Goal: Task Accomplishment & Management: Manage account settings

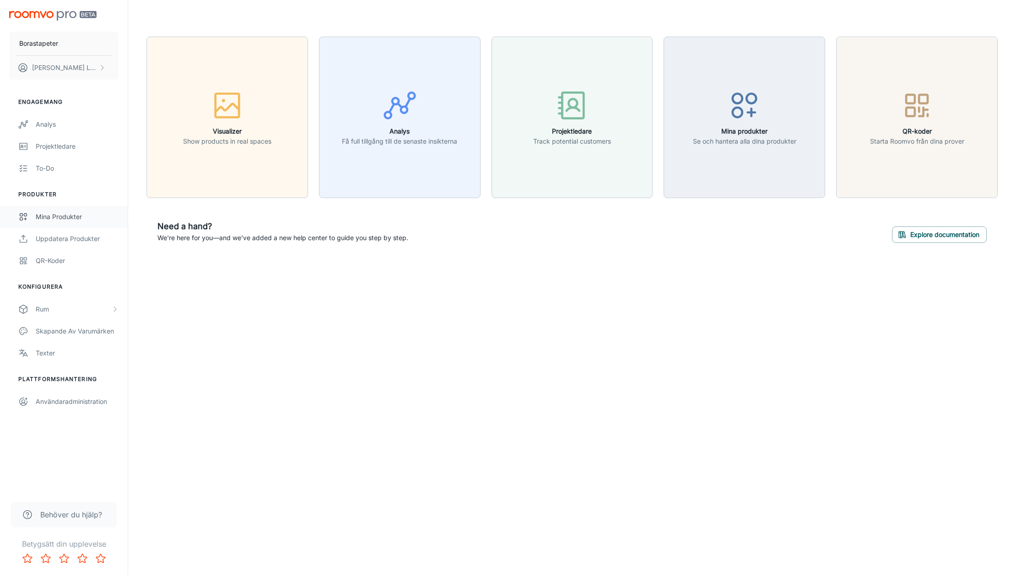
click at [47, 219] on div "Mina produkter" at bounding box center [77, 217] width 83 height 10
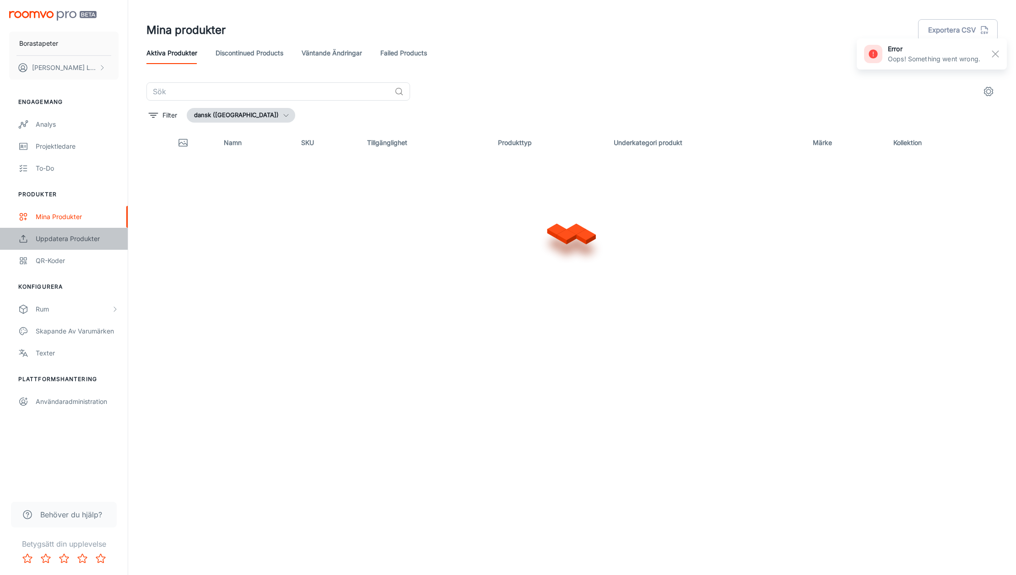
click at [71, 237] on div "Uppdatera produkter" at bounding box center [77, 239] width 83 height 10
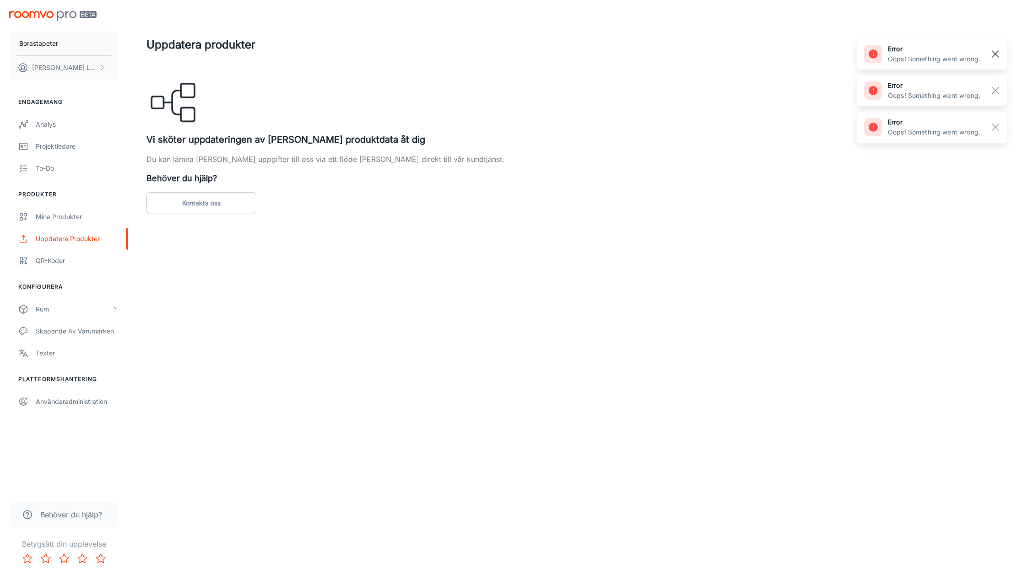
click at [997, 53] on rect "button" at bounding box center [995, 53] width 11 height 11
click at [997, 53] on div "error Oops! Something went wrong." at bounding box center [931, 53] width 150 height 31
click at [997, 53] on rect "button" at bounding box center [995, 53] width 11 height 11
click at [51, 208] on link "Mina produkter" at bounding box center [64, 217] width 128 height 22
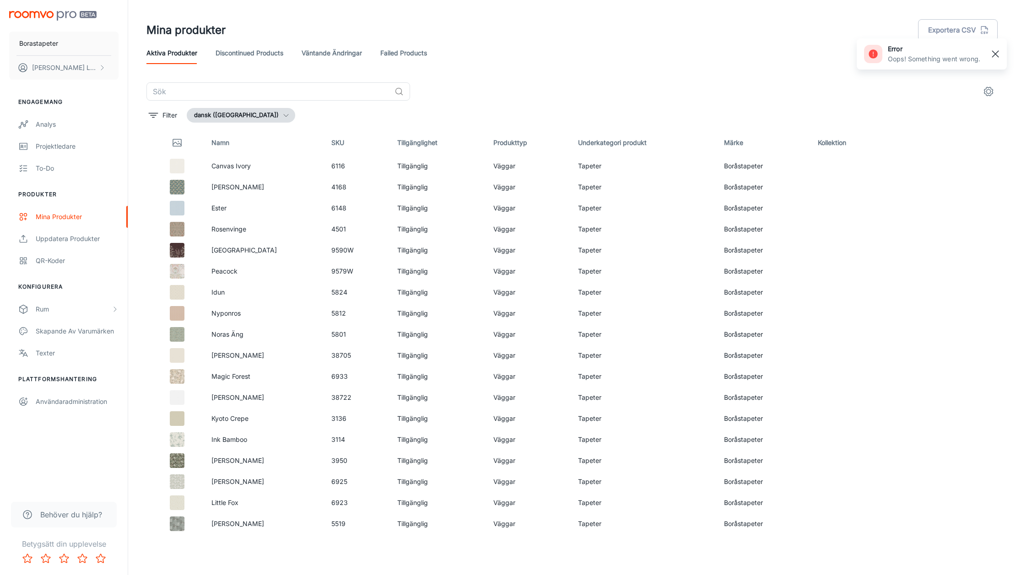
click at [997, 50] on rect "button" at bounding box center [995, 53] width 11 height 11
click at [177, 90] on input "text" at bounding box center [268, 91] width 244 height 18
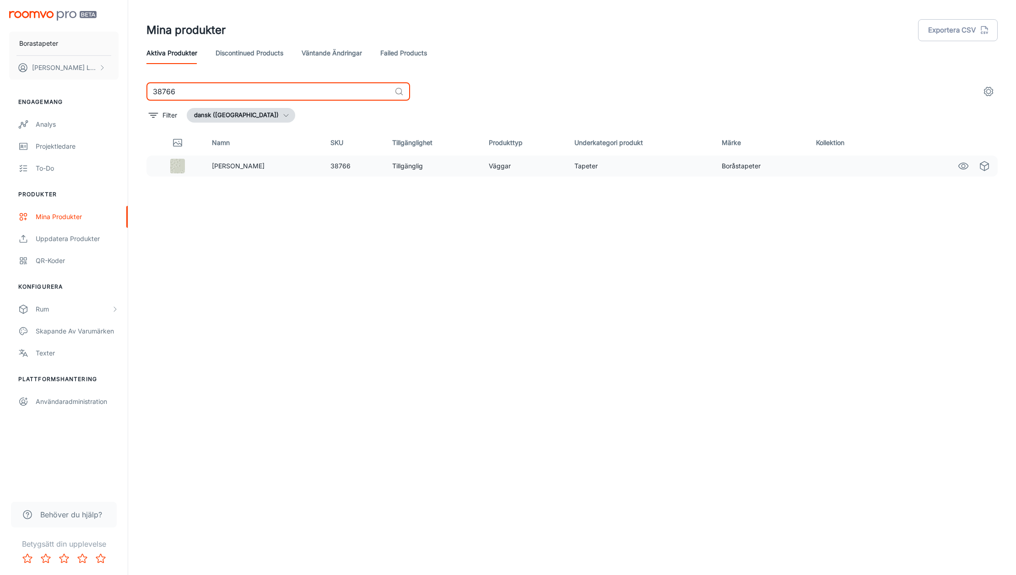
type input "38766"
click at [385, 166] on td "Tillgänglig" at bounding box center [433, 166] width 97 height 21
click at [199, 176] on td at bounding box center [175, 166] width 58 height 21
click at [178, 167] on img at bounding box center [177, 166] width 15 height 15
click at [728, 162] on td "Boråstapeter" at bounding box center [761, 166] width 94 height 21
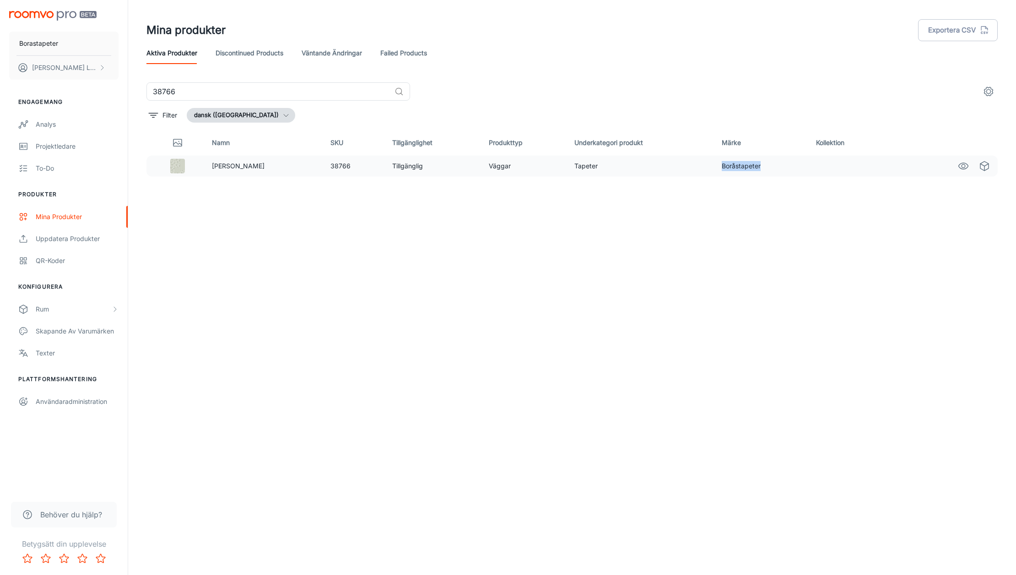
click at [728, 163] on td "Boråstapeter" at bounding box center [761, 166] width 94 height 21
click at [578, 167] on td "Tapeter" at bounding box center [640, 166] width 147 height 21
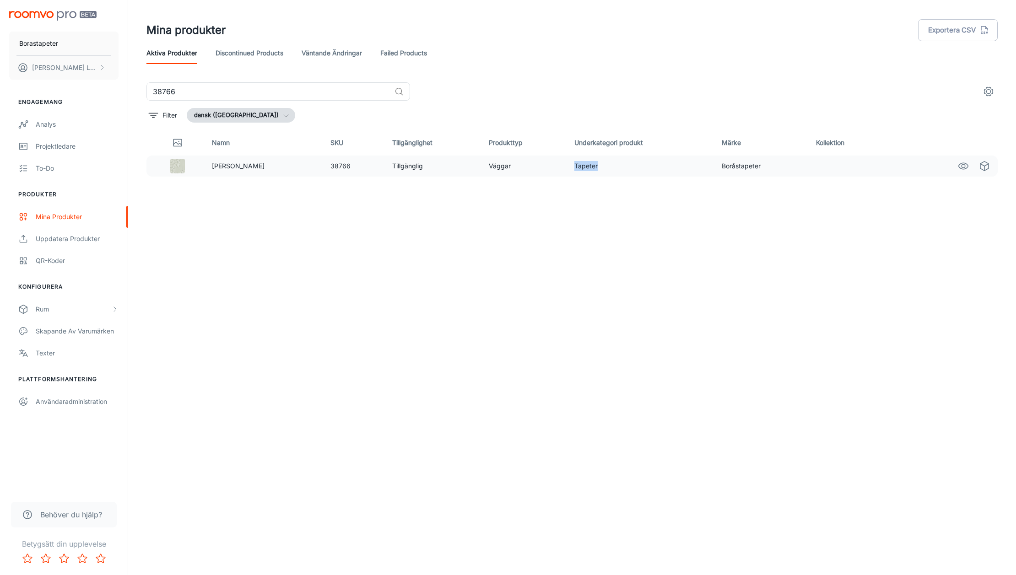
click at [180, 166] on img at bounding box center [177, 166] width 15 height 15
click at [406, 58] on link "Failed Products" at bounding box center [403, 53] width 47 height 22
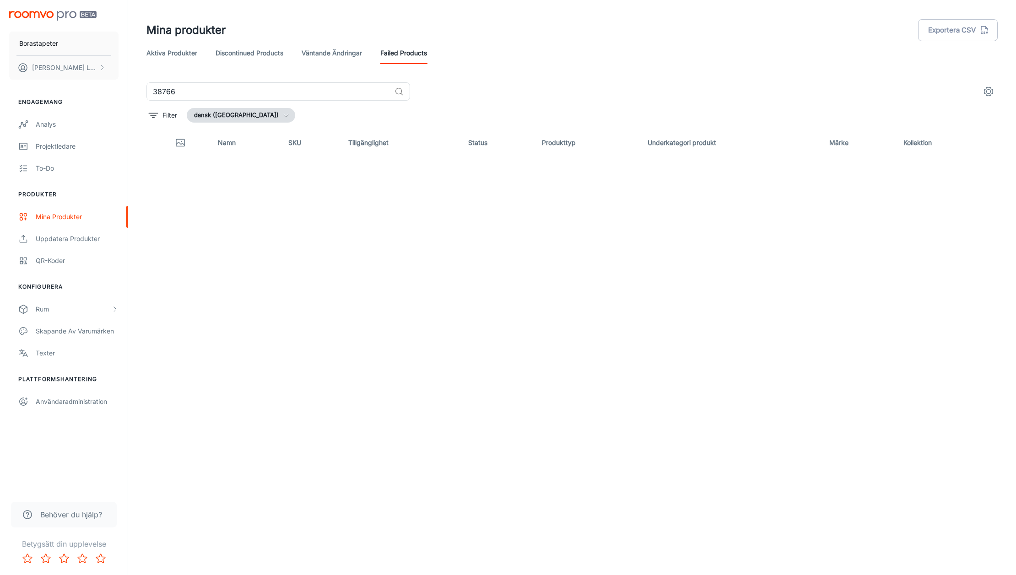
click at [162, 54] on link "Aktiva produkter" at bounding box center [171, 53] width 51 height 22
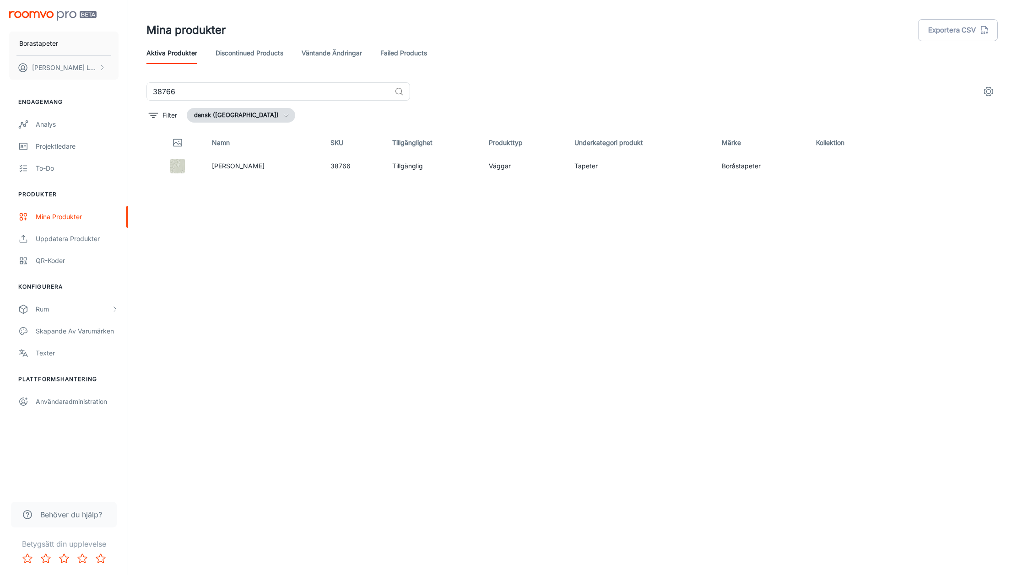
click at [246, 121] on button "dansk ([GEOGRAPHIC_DATA])" at bounding box center [241, 115] width 108 height 15
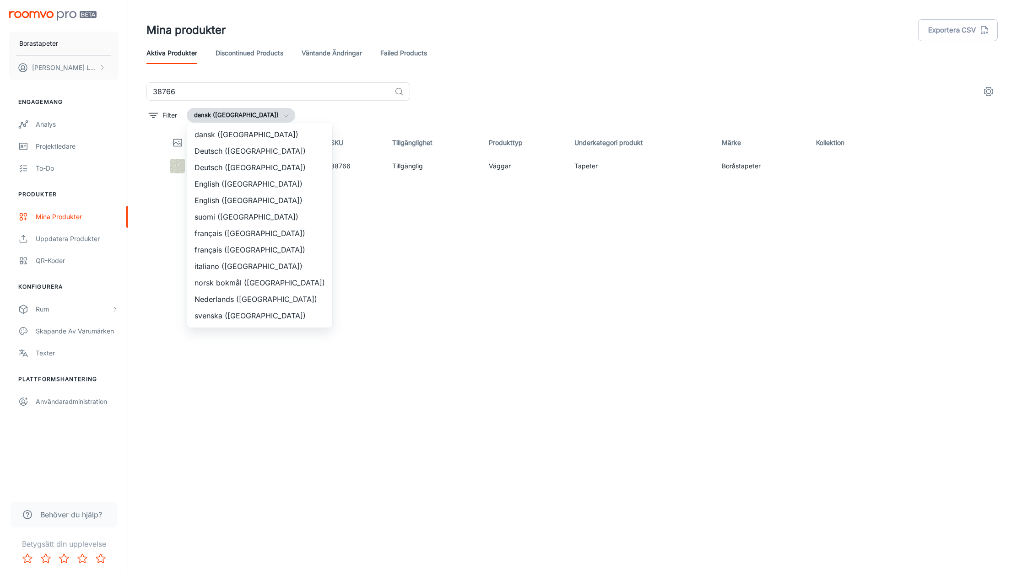
click at [239, 315] on li "svenska ([GEOGRAPHIC_DATA])" at bounding box center [259, 315] width 145 height 16
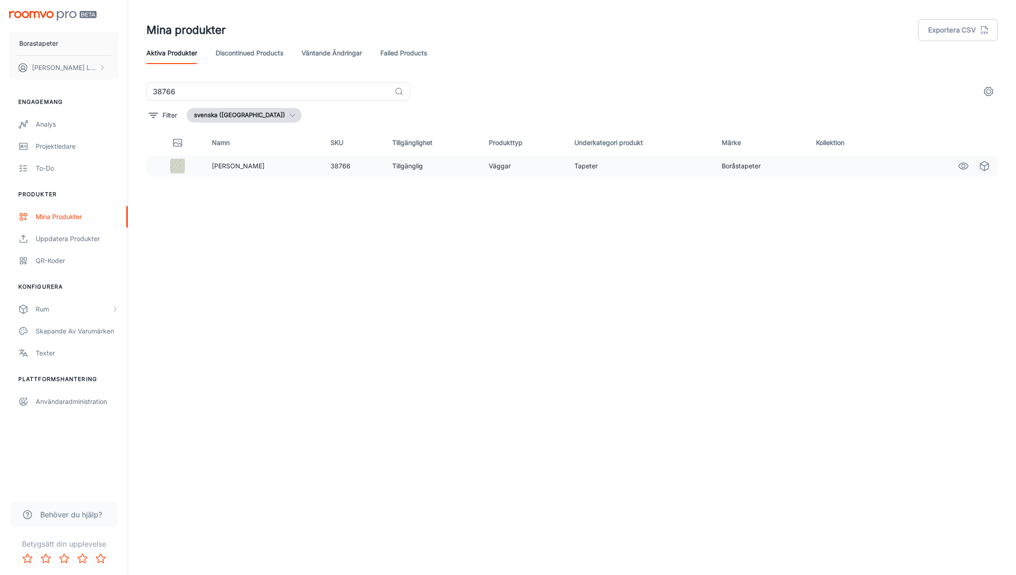
click at [323, 166] on td "38766" at bounding box center [353, 166] width 61 height 21
click at [197, 165] on div at bounding box center [177, 166] width 40 height 15
click at [174, 167] on img at bounding box center [177, 166] width 15 height 15
click at [965, 167] on icon "See in Visualizer" at bounding box center [963, 166] width 11 height 11
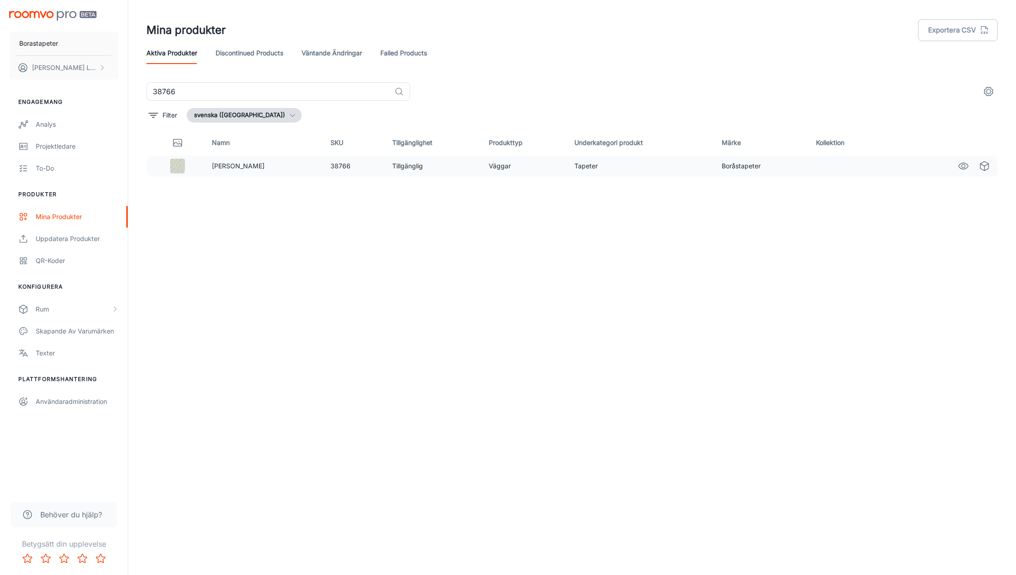
click at [385, 163] on td "Tillgänglig" at bounding box center [433, 166] width 97 height 21
drag, startPoint x: 812, startPoint y: 167, endPoint x: 963, endPoint y: 140, distance: 154.2
click at [963, 140] on table "Namn SKU Tillgänglighet Produkttyp Underkategori produkt Märke Kollektion Ronja…" at bounding box center [571, 153] width 851 height 47
click at [385, 167] on td "Tillgänglig" at bounding box center [433, 166] width 97 height 21
click at [85, 241] on div "Uppdatera produkter" at bounding box center [77, 239] width 83 height 10
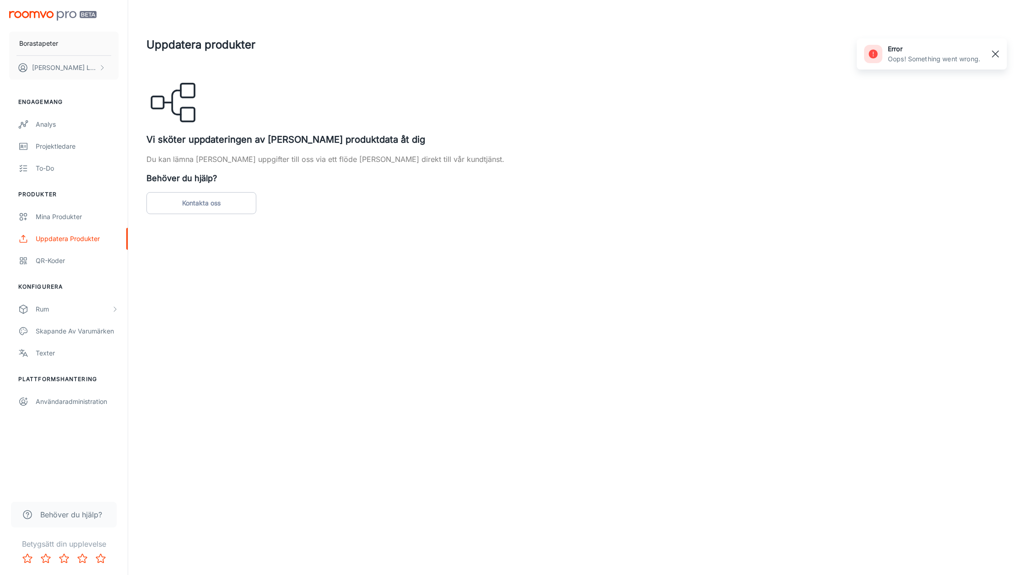
click at [993, 54] on rect "button" at bounding box center [995, 53] width 11 height 11
click at [50, 216] on div "Mina produkter" at bounding box center [77, 217] width 83 height 10
